Goal: Information Seeking & Learning: Learn about a topic

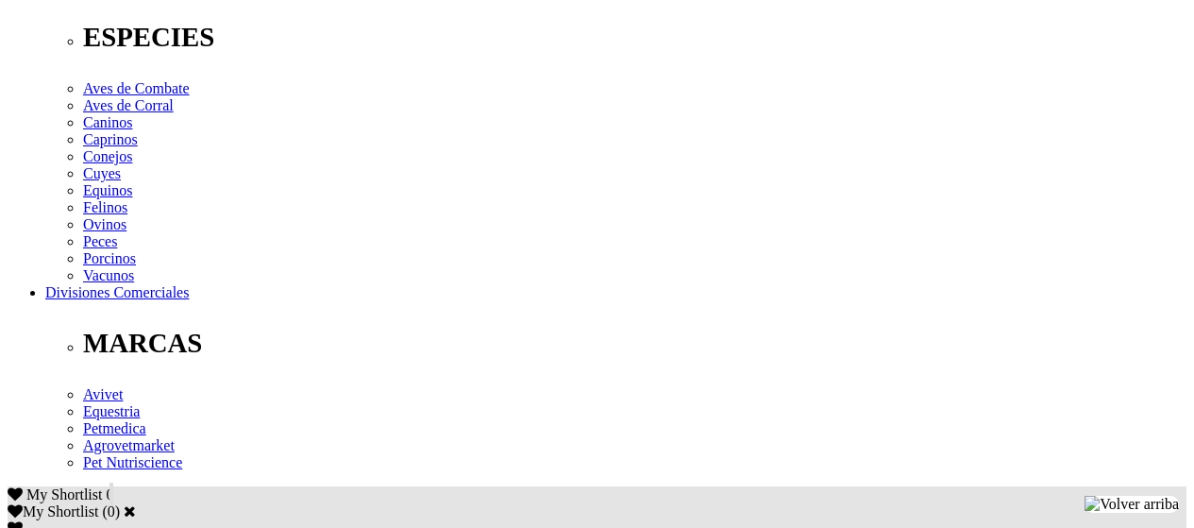
scroll to position [849, 0]
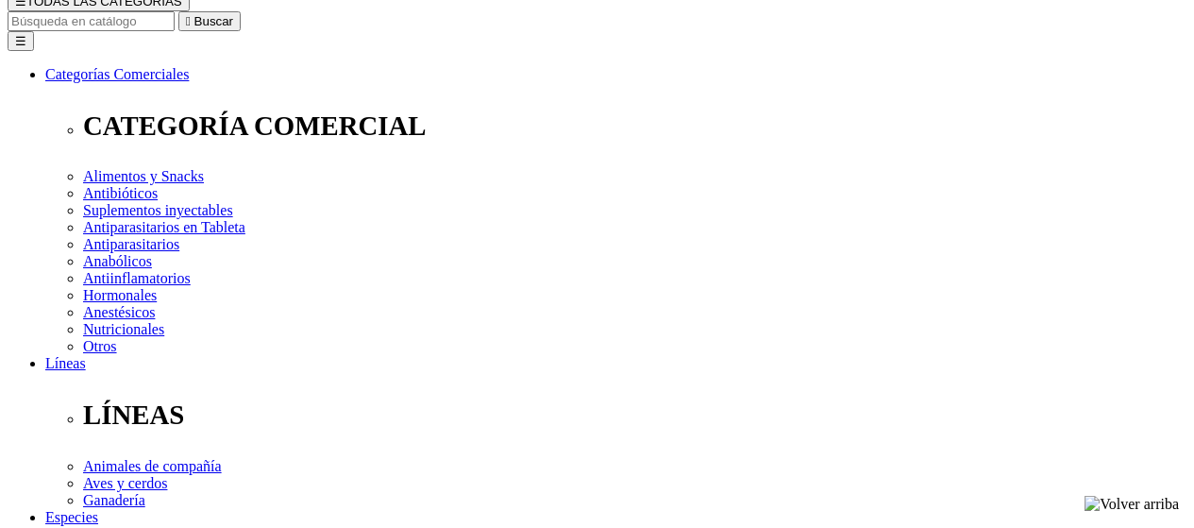
scroll to position [178, 0]
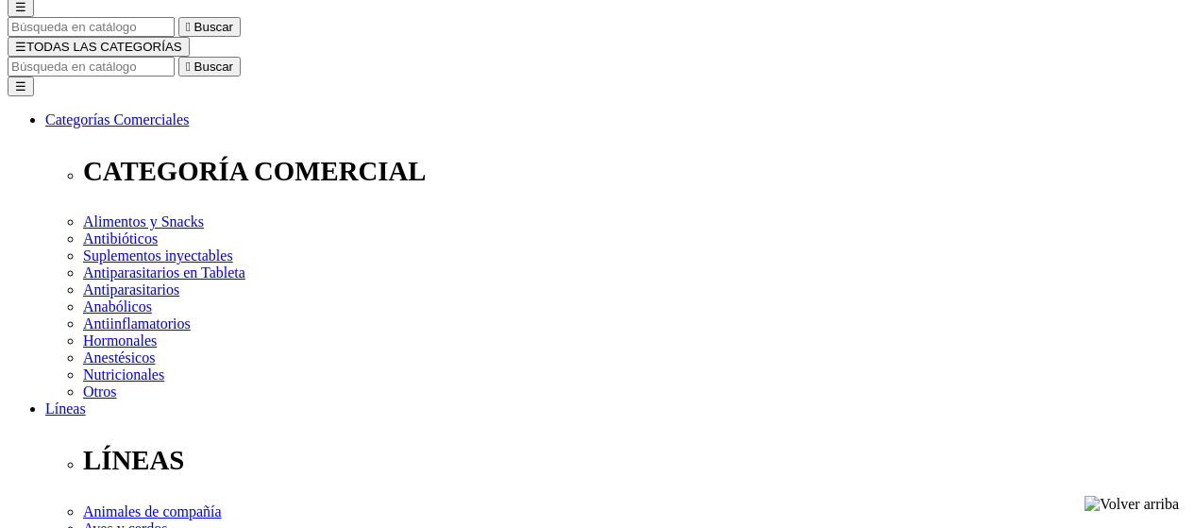
drag, startPoint x: 849, startPoint y: 67, endPoint x: 612, endPoint y: 41, distance: 239.3
copy div "Loading zoom  -10% DSCTO Shortlist   Cani-Tabs® Digestive+"
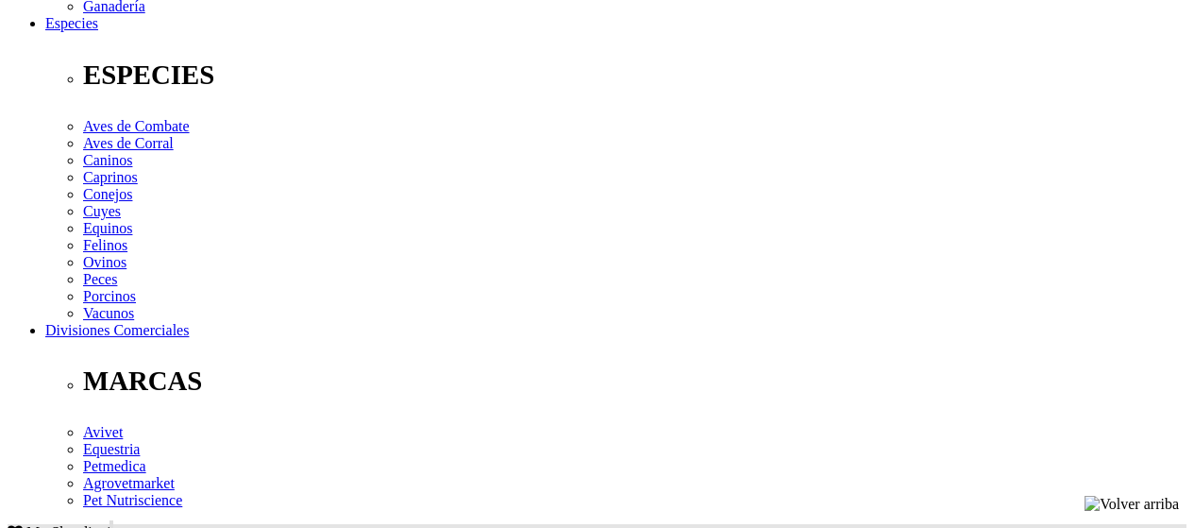
scroll to position [556, 0]
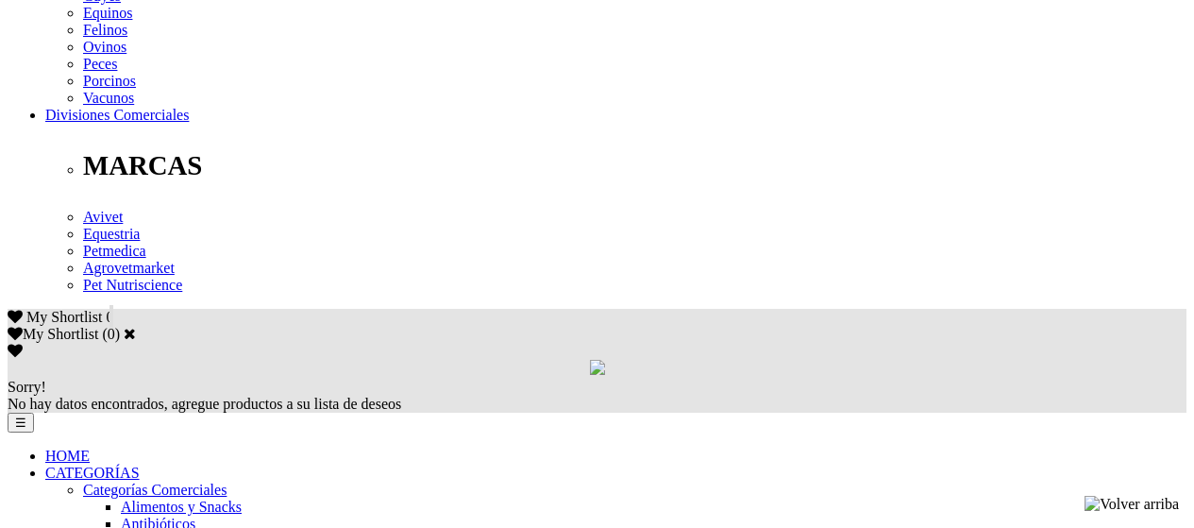
scroll to position [933, 0]
